Goal: Task Accomplishment & Management: Complete application form

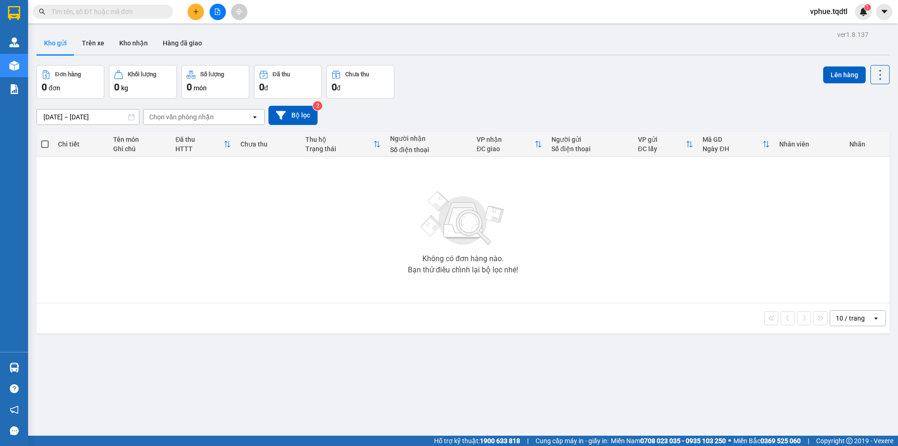
drag, startPoint x: 187, startPoint y: 16, endPoint x: 194, endPoint y: 12, distance: 8.6
click at [192, 14] on div at bounding box center [217, 12] width 70 height 16
click at [194, 12] on icon "plus" at bounding box center [196, 11] width 7 height 7
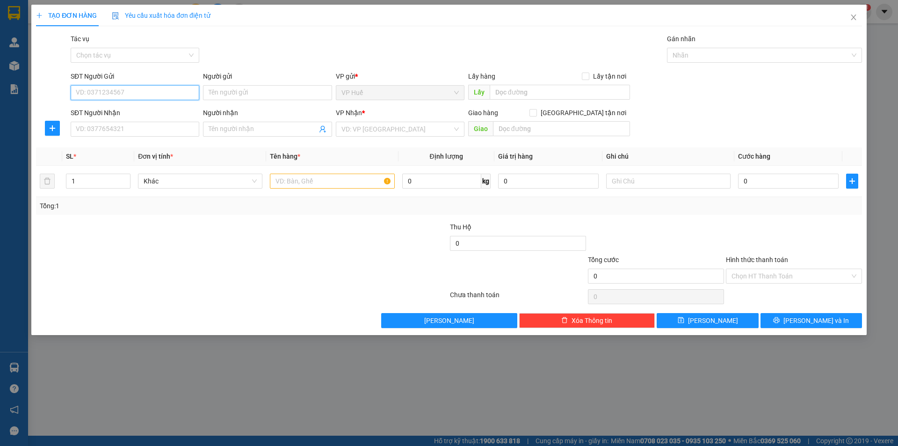
click at [134, 91] on input "SĐT Người Gửi" at bounding box center [135, 92] width 129 height 15
type input "0775599810"
click at [534, 90] on input "text" at bounding box center [560, 92] width 140 height 15
type input "VP HUẾ"
click at [115, 126] on input "SĐT Người Nhận" at bounding box center [135, 129] width 129 height 15
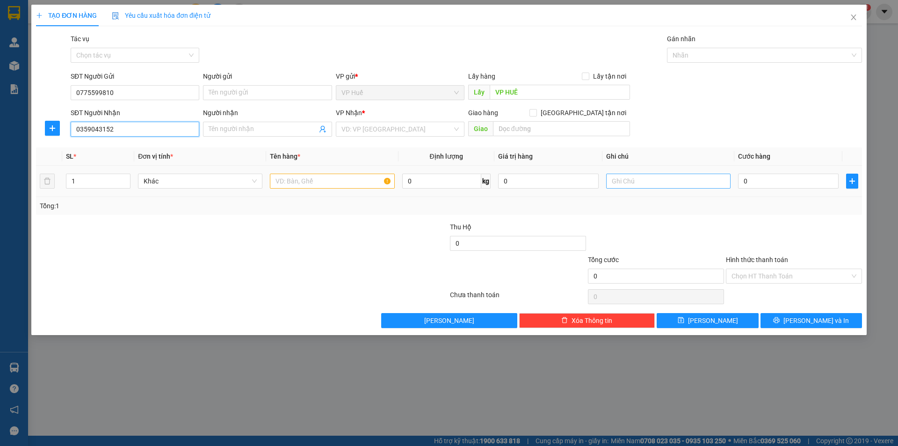
type input "0359043152"
click at [674, 183] on input "text" at bounding box center [668, 181] width 124 height 15
type input "Gọi trước 1 tiếng"
click at [563, 120] on div "Giao hàng [GEOGRAPHIC_DATA] tận nơi" at bounding box center [549, 115] width 162 height 14
click at [557, 124] on input "text" at bounding box center [561, 128] width 137 height 15
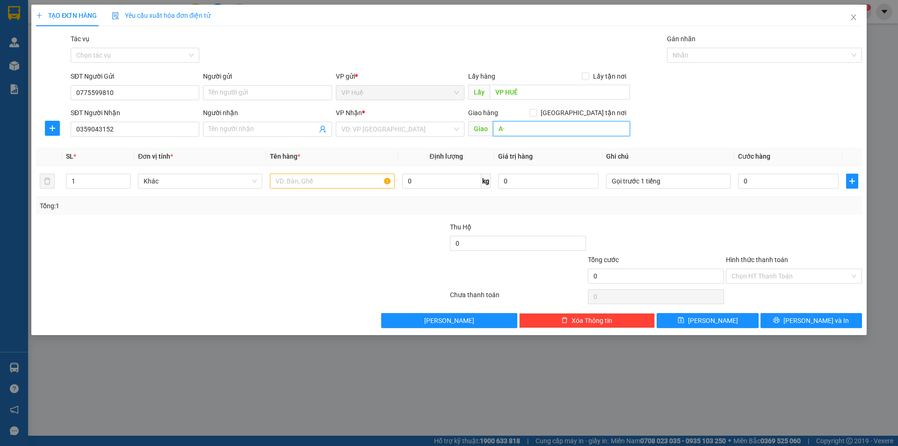
type input "A"
type input "Â"
type input "Ấp 5, [GEOGRAPHIC_DATA], Xuyên Mộc, [GEOGRAPHIC_DATA]"
click at [773, 179] on input "0" at bounding box center [788, 181] width 101 height 15
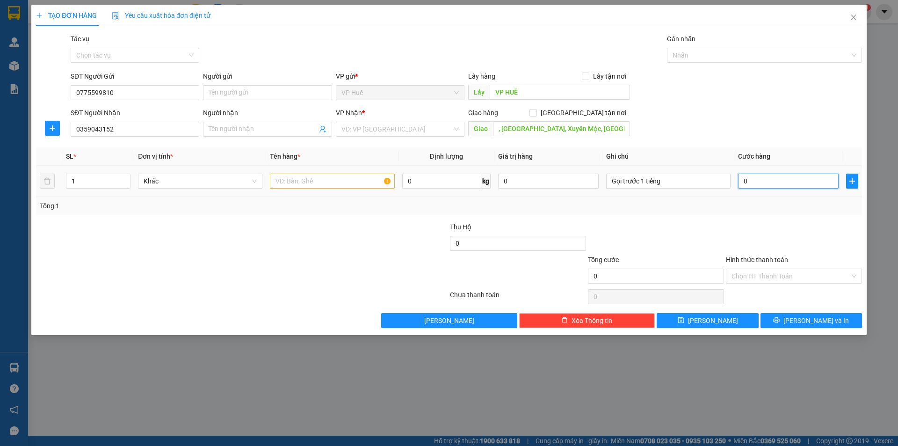
scroll to position [0, 0]
type input "5"
type input "50"
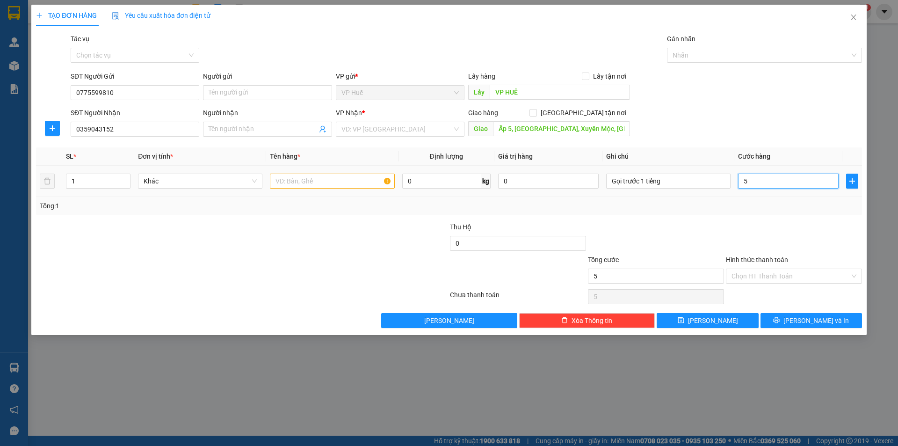
type input "50"
type input "500"
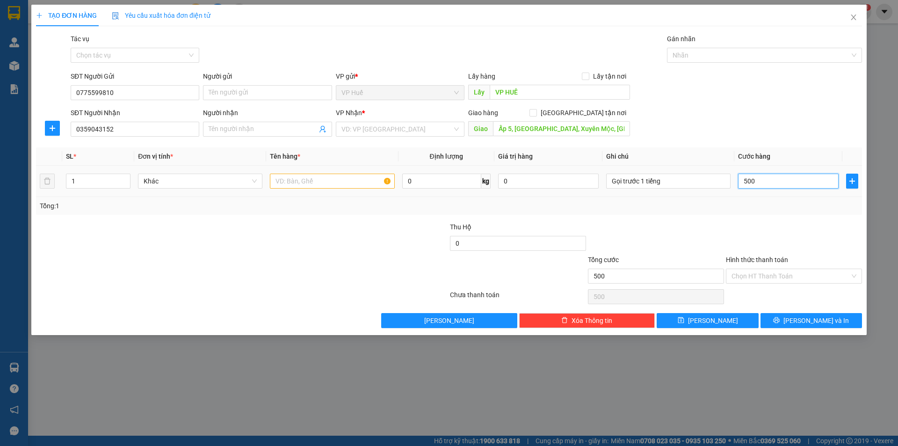
type input "5.000"
type input "50.000"
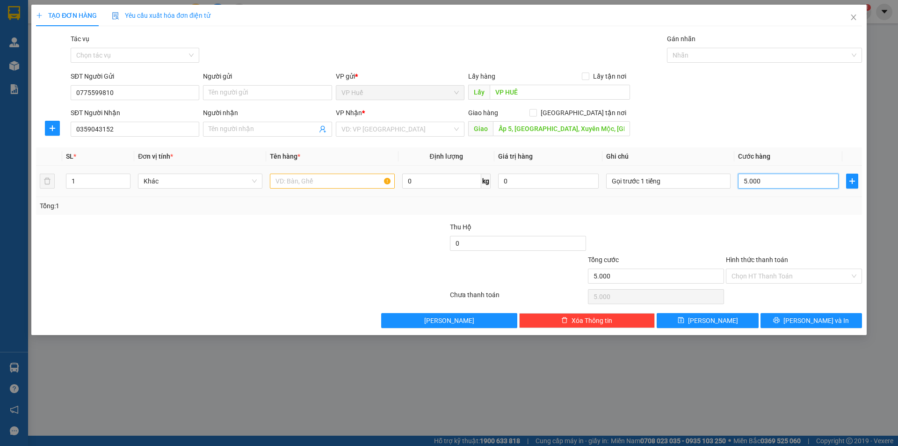
type input "50.000"
click at [344, 175] on input "text" at bounding box center [332, 181] width 124 height 15
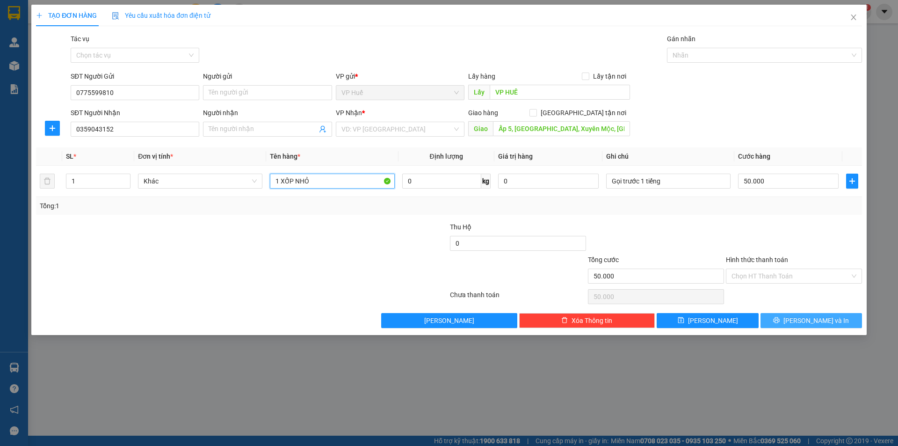
type input "1 XỐP NHỎ"
click at [801, 322] on button "[PERSON_NAME] và In" at bounding box center [812, 320] width 102 height 15
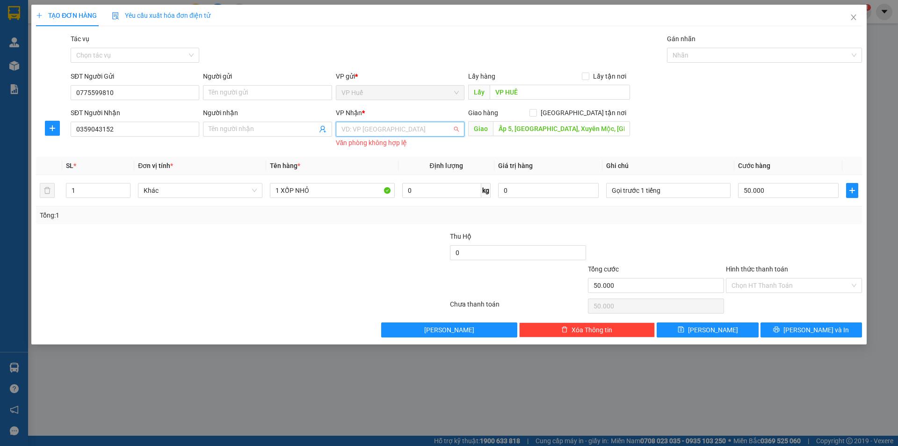
click at [390, 123] on input "search" at bounding box center [397, 129] width 111 height 14
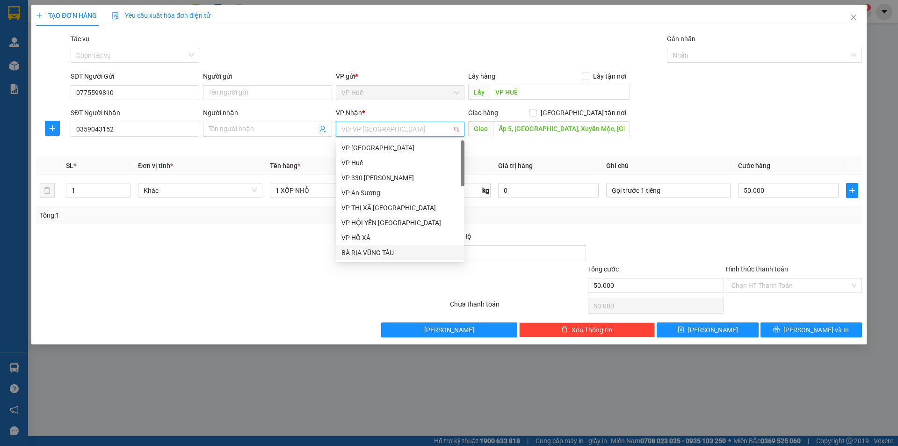
click at [386, 251] on div "BÀ RỊA VŨNG TÀU" at bounding box center [400, 253] width 117 height 10
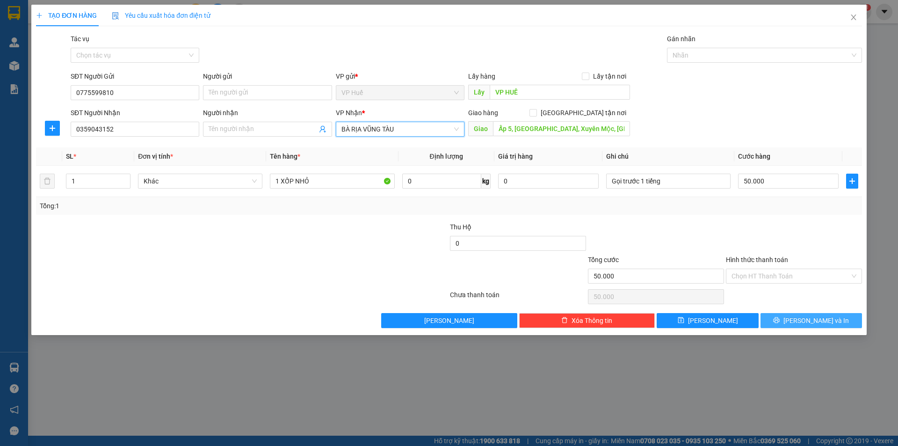
click at [810, 321] on span "[PERSON_NAME] và In" at bounding box center [817, 320] width 66 height 10
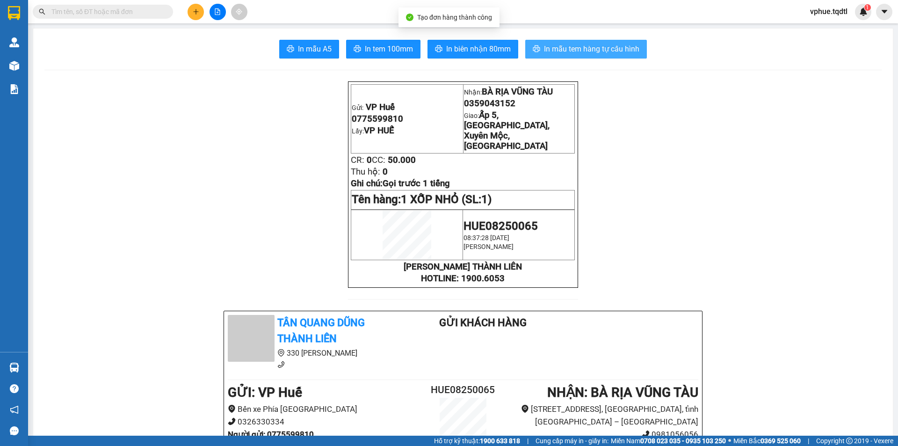
click at [534, 50] on icon "printer" at bounding box center [536, 48] width 7 height 7
drag, startPoint x: 482, startPoint y: 50, endPoint x: 532, endPoint y: 48, distance: 49.6
click at [483, 50] on span "In biên nhận 80mm" at bounding box center [478, 49] width 65 height 12
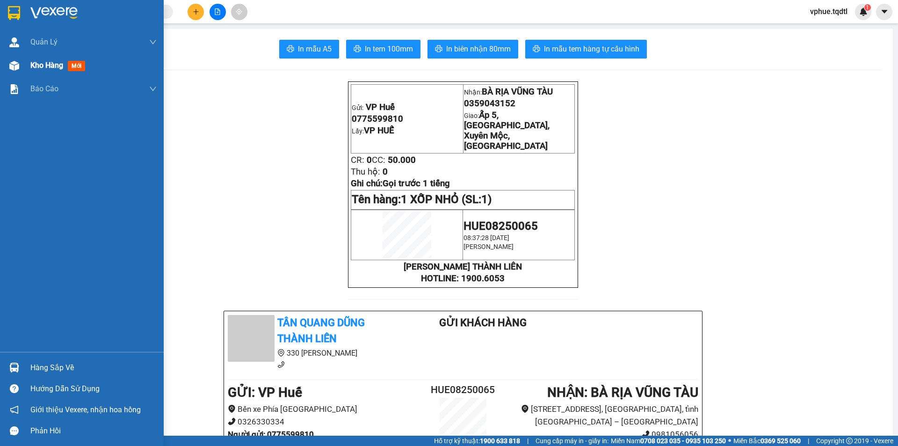
click at [37, 66] on span "Kho hàng" at bounding box center [46, 65] width 33 height 9
